Goal: Task Accomplishment & Management: Use online tool/utility

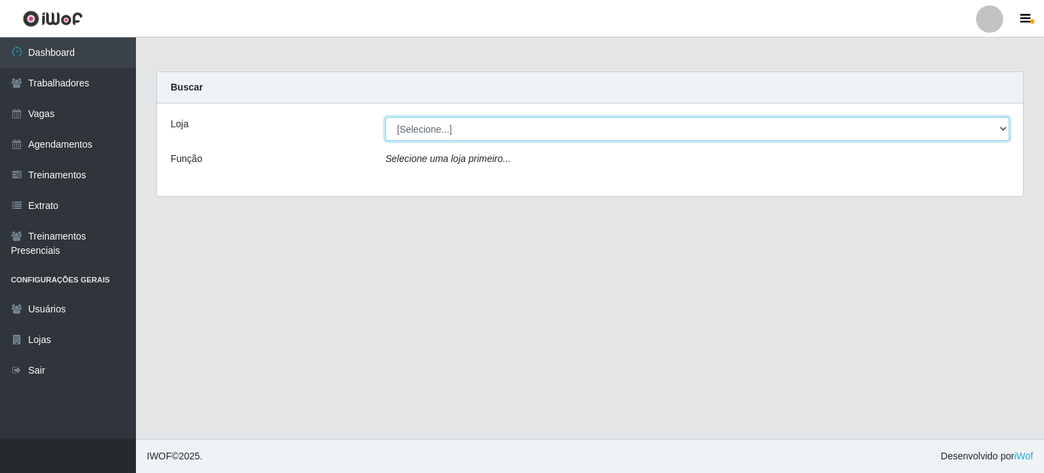
click at [1008, 126] on select "[Selecione...] BL Importadora" at bounding box center [697, 129] width 624 height 24
select select "259"
click at [385, 117] on select "[Selecione...] BL Importadora" at bounding box center [697, 129] width 624 height 24
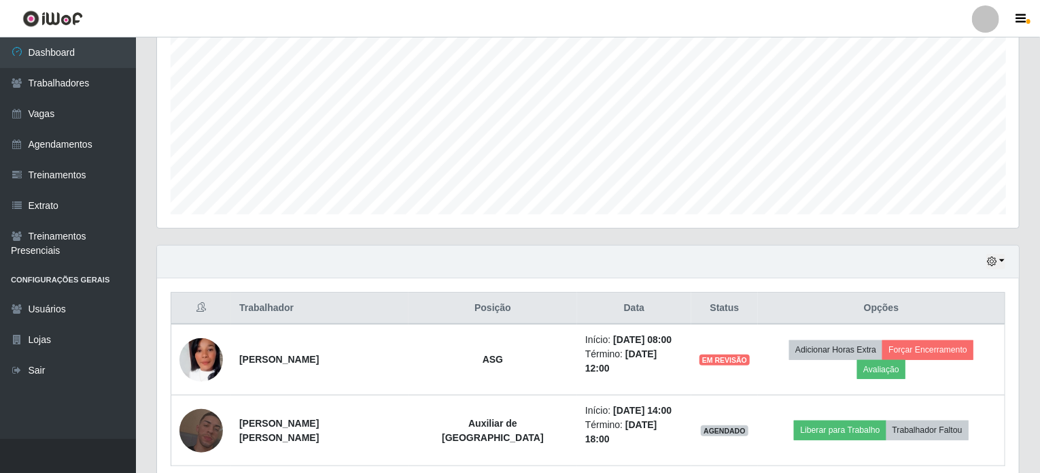
scroll to position [307, 0]
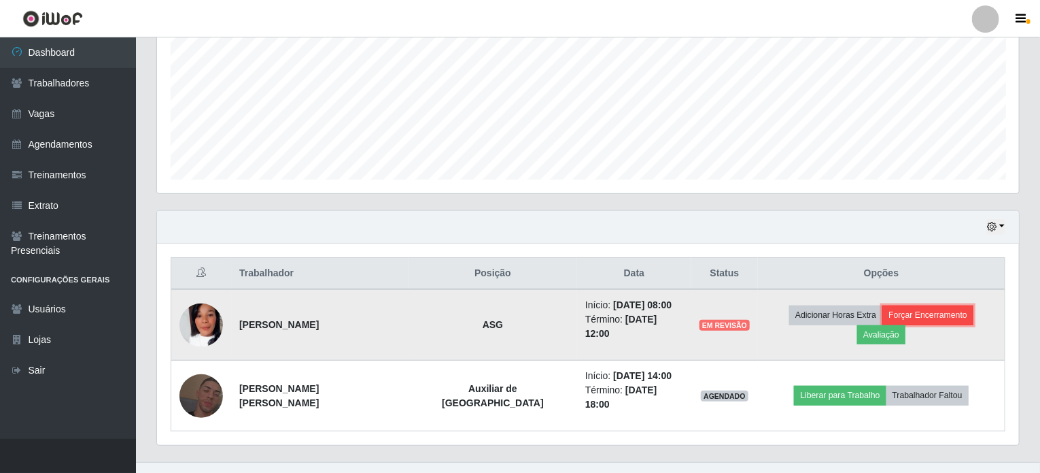
click at [882, 312] on button "Forçar Encerramento" at bounding box center [927, 314] width 91 height 19
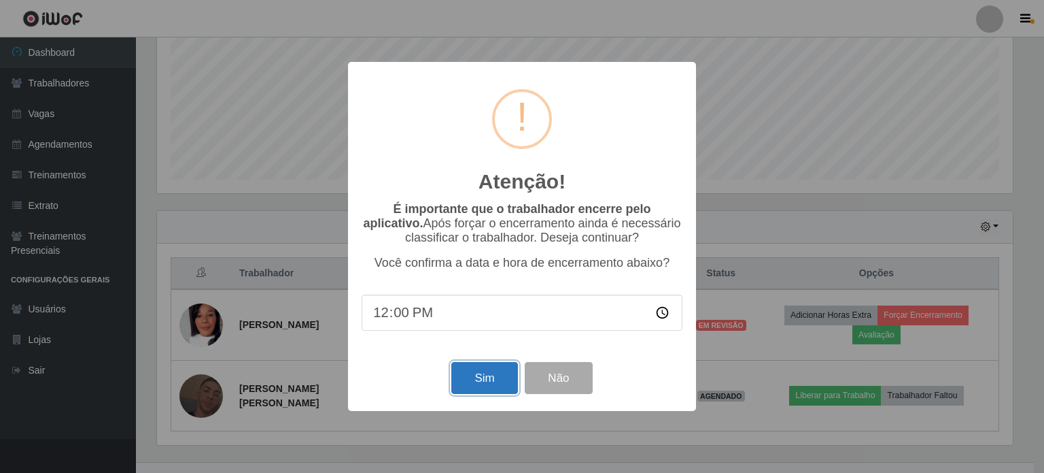
click at [471, 377] on button "Sim" at bounding box center [484, 378] width 66 height 32
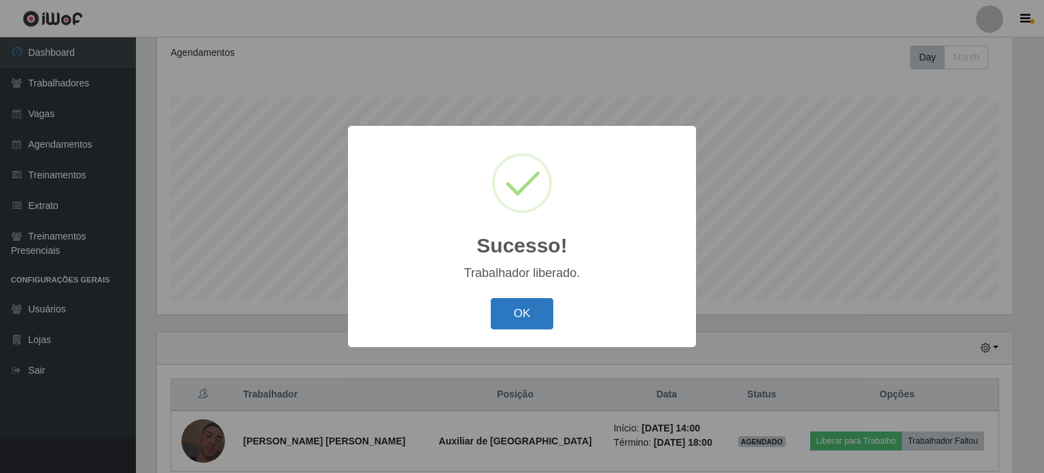
click at [528, 312] on button "OK" at bounding box center [522, 314] width 63 height 32
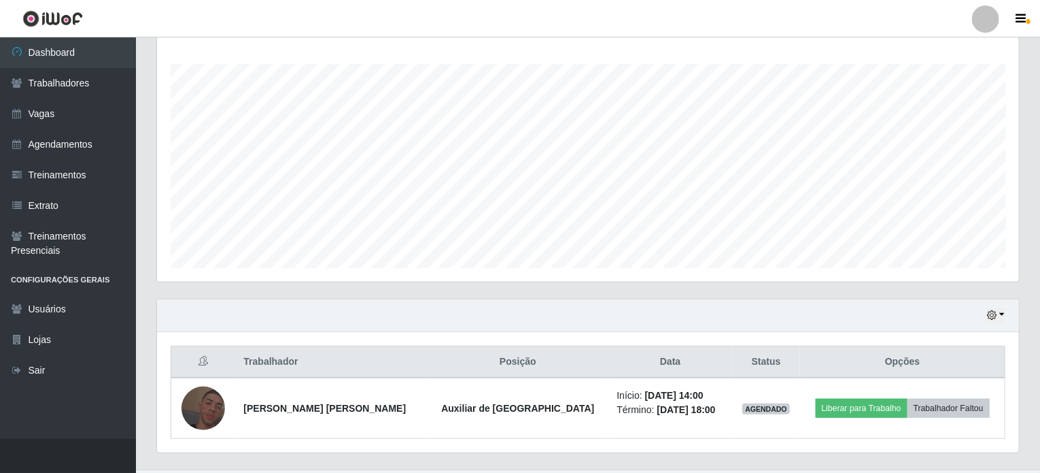
scroll to position [246, 0]
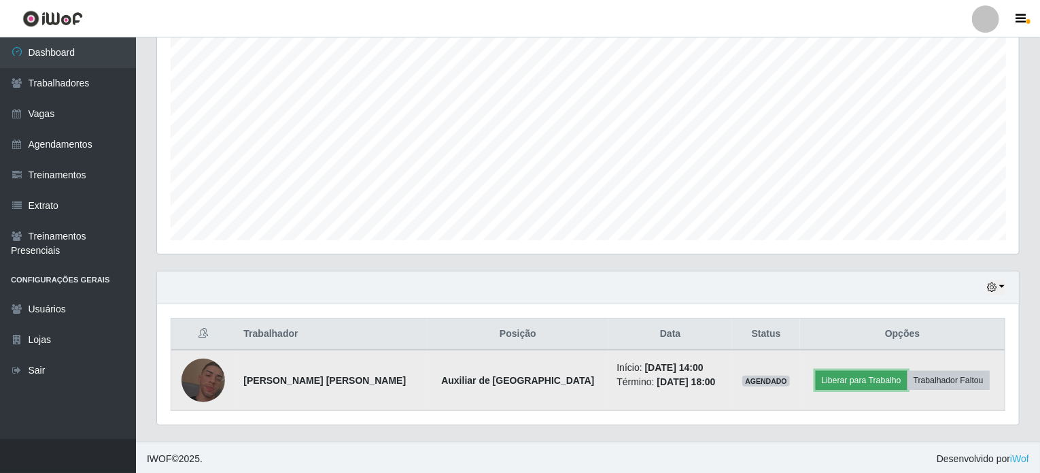
click at [870, 373] on button "Liberar para Trabalho" at bounding box center [862, 380] width 92 height 19
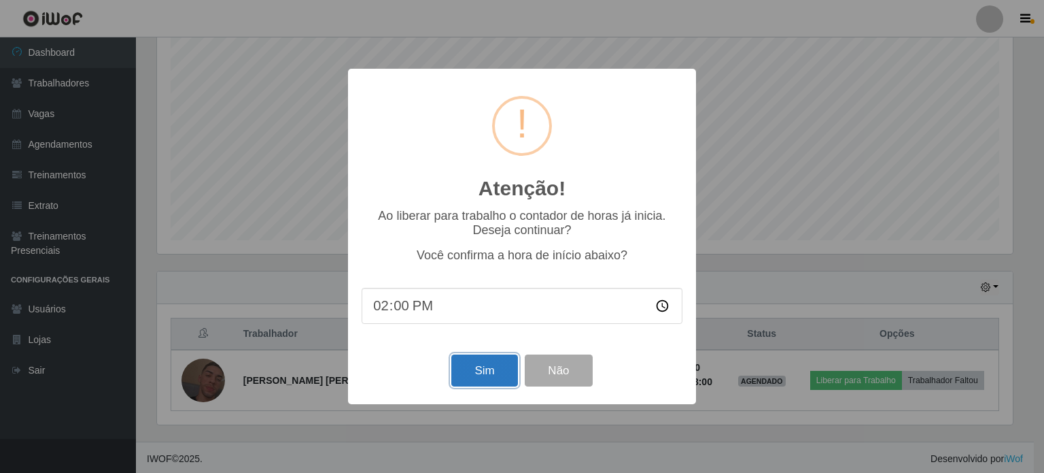
click at [490, 369] on button "Sim" at bounding box center [484, 370] width 66 height 32
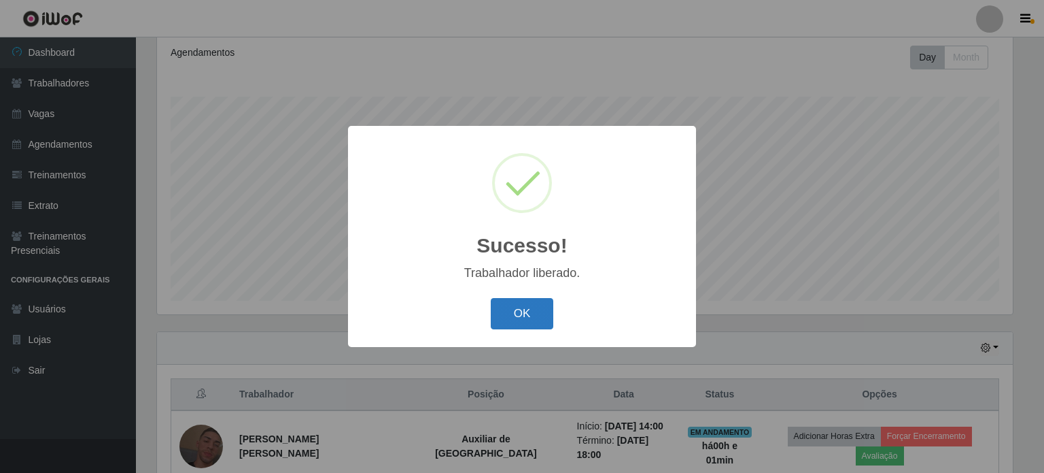
click at [541, 316] on button "OK" at bounding box center [522, 314] width 63 height 32
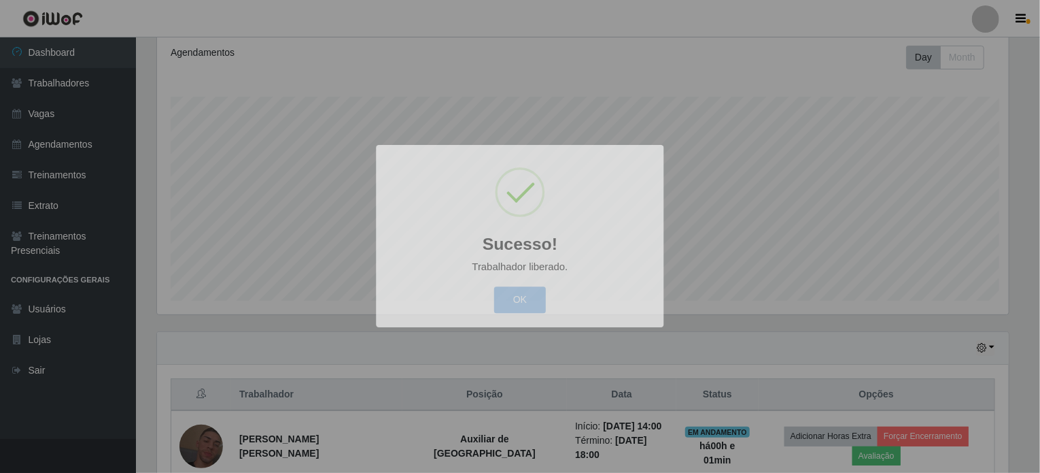
scroll to position [282, 862]
